Goal: Check status: Check status

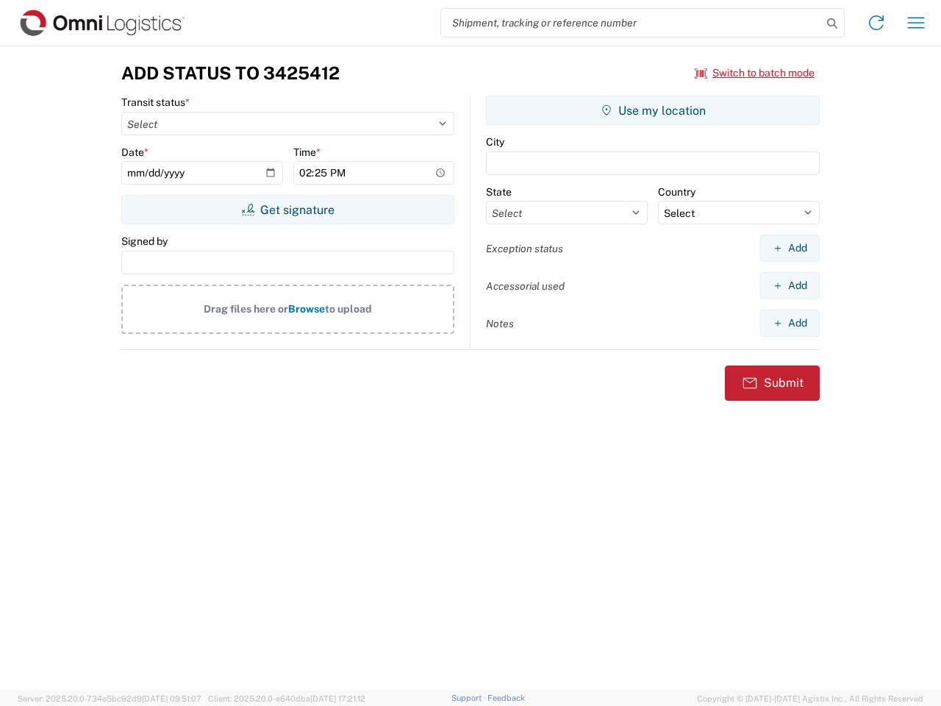
click at [631, 23] on input "search" at bounding box center [631, 23] width 381 height 28
click at [832, 24] on icon at bounding box center [832, 23] width 21 height 21
click at [876, 23] on icon at bounding box center [876, 23] width 24 height 24
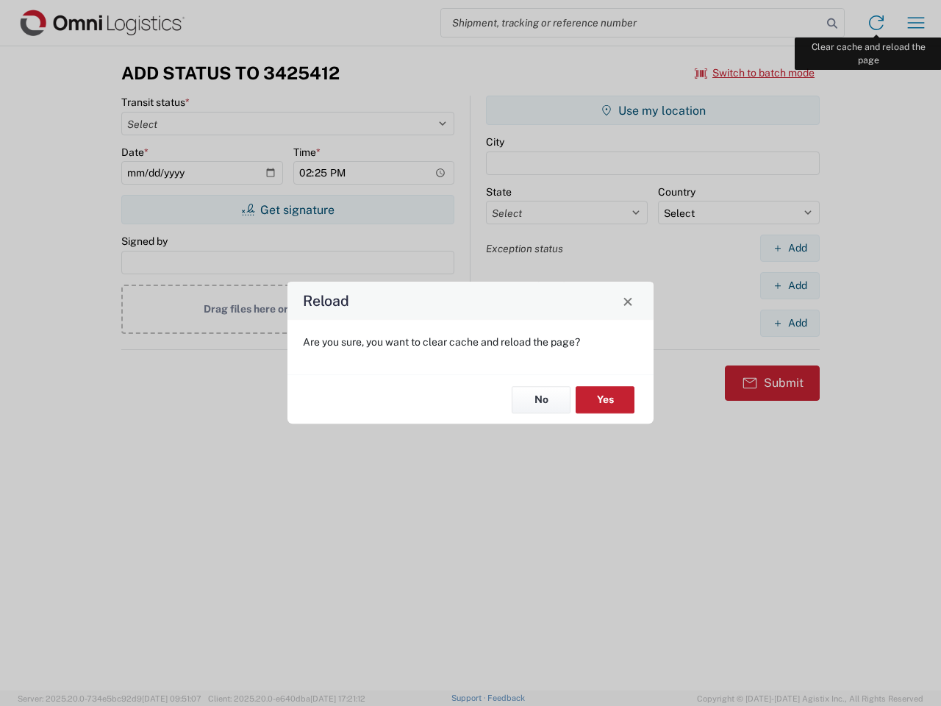
click at [916, 23] on div "Reload Are you sure, you want to clear cache and reload the page? No Yes" at bounding box center [470, 353] width 941 height 706
click at [755, 73] on div "Reload Are you sure, you want to clear cache and reload the page? No Yes" at bounding box center [470, 353] width 941 height 706
click at [287, 210] on div "Reload Are you sure, you want to clear cache and reload the page? No Yes" at bounding box center [470, 353] width 941 height 706
click at [653, 110] on div "Reload Are you sure, you want to clear cache and reload the page? No Yes" at bounding box center [470, 353] width 941 height 706
click at [790, 248] on div "Reload Are you sure, you want to clear cache and reload the page? No Yes" at bounding box center [470, 353] width 941 height 706
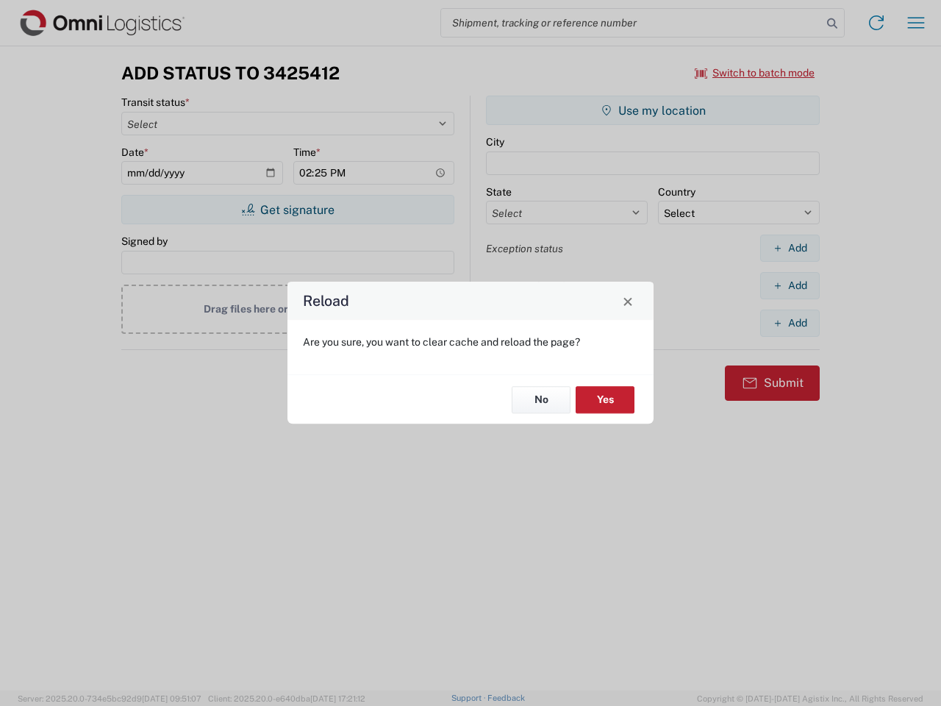
click at [790, 285] on div "Reload Are you sure, you want to clear cache and reload the page? No Yes" at bounding box center [470, 353] width 941 height 706
click at [790, 323] on div "Reload Are you sure, you want to clear cache and reload the page? No Yes" at bounding box center [470, 353] width 941 height 706
